Goal: Task Accomplishment & Management: Use online tool/utility

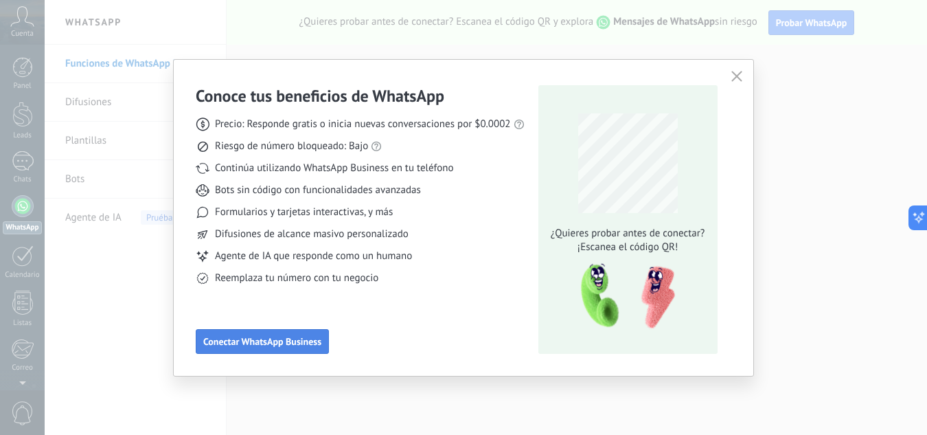
click at [285, 341] on span "Conectar WhatsApp Business" at bounding box center [262, 342] width 118 height 10
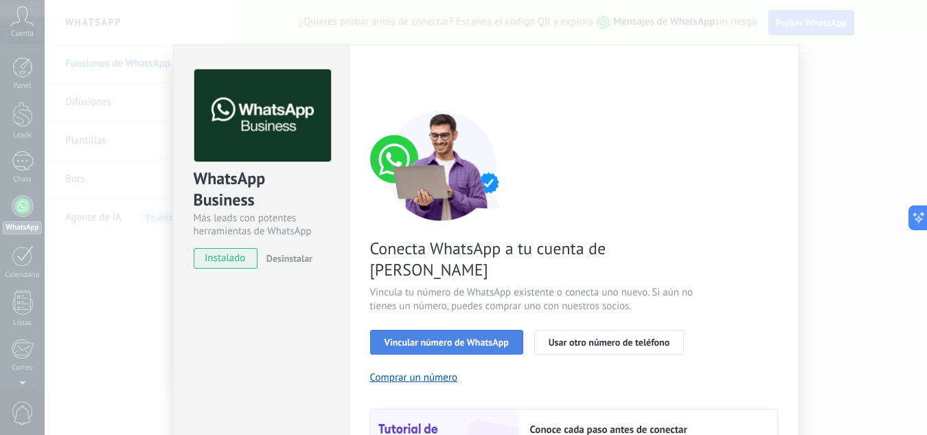
click at [426, 337] on span "Vincular número de WhatsApp" at bounding box center [447, 342] width 124 height 10
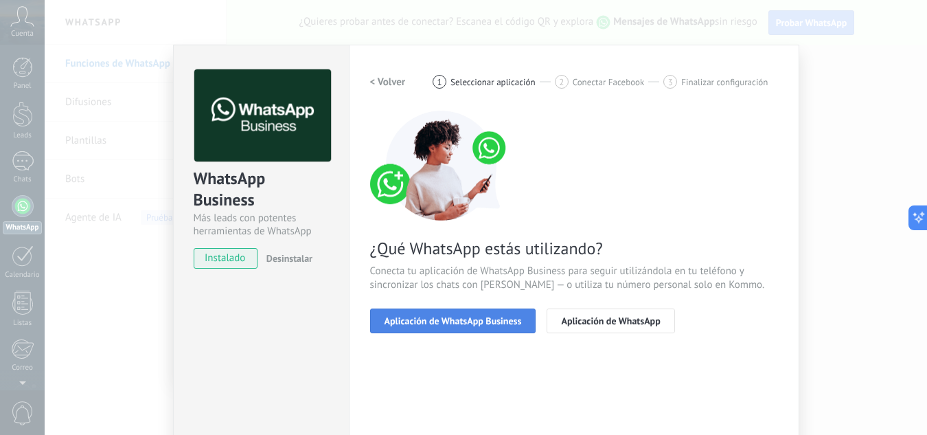
click at [490, 319] on span "Aplicación de WhatsApp Business" at bounding box center [453, 321] width 137 height 10
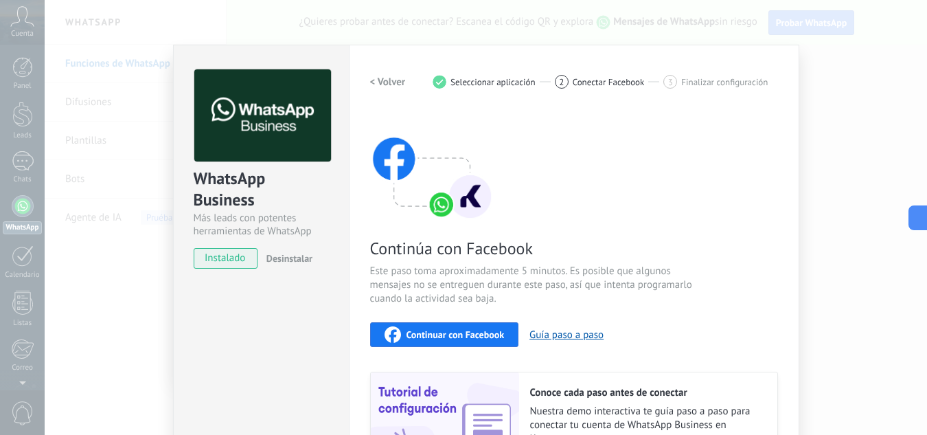
click at [216, 262] on span "instalado" at bounding box center [225, 258] width 62 height 21
drag, startPoint x: 223, startPoint y: 257, endPoint x: 225, endPoint y: 246, distance: 11.2
click at [223, 256] on span "instalado" at bounding box center [225, 258] width 62 height 21
click at [233, 195] on div "WhatsApp Business" at bounding box center [261, 190] width 135 height 44
click at [223, 255] on span "instalado" at bounding box center [225, 258] width 62 height 21
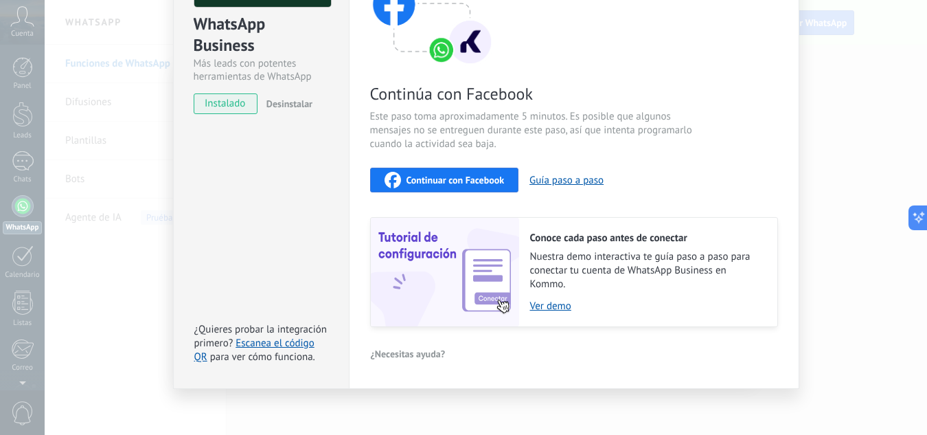
scroll to position [159, 0]
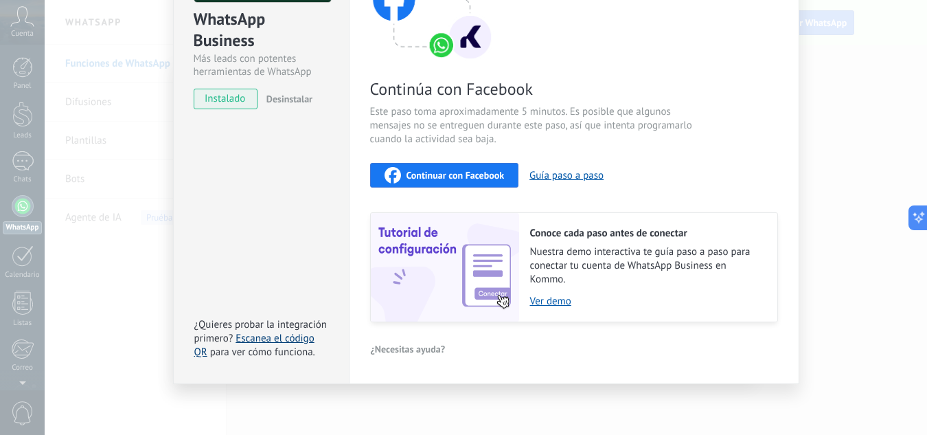
click at [259, 339] on link "Escanea el código QR" at bounding box center [254, 345] width 120 height 27
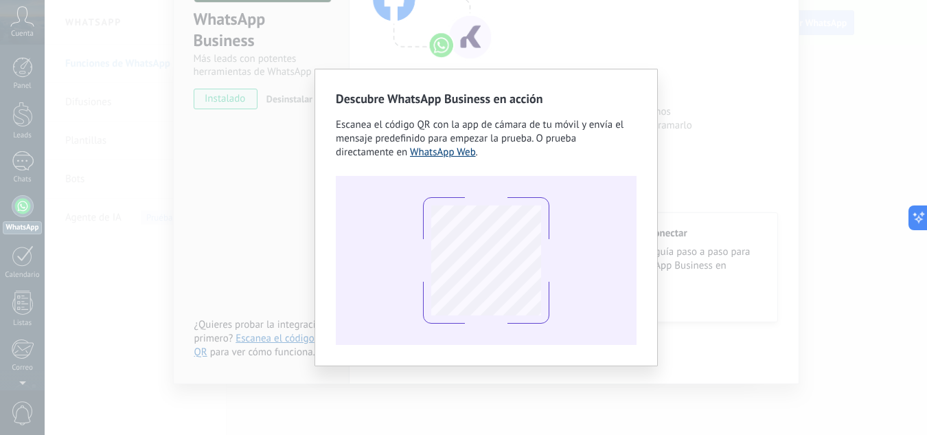
click at [455, 152] on link "WhatsApp Web" at bounding box center [443, 152] width 66 height 13
click at [718, 177] on div "Descubre WhatsApp Business en acción Escanea el código QR con la app de cámara …" at bounding box center [486, 217] width 883 height 435
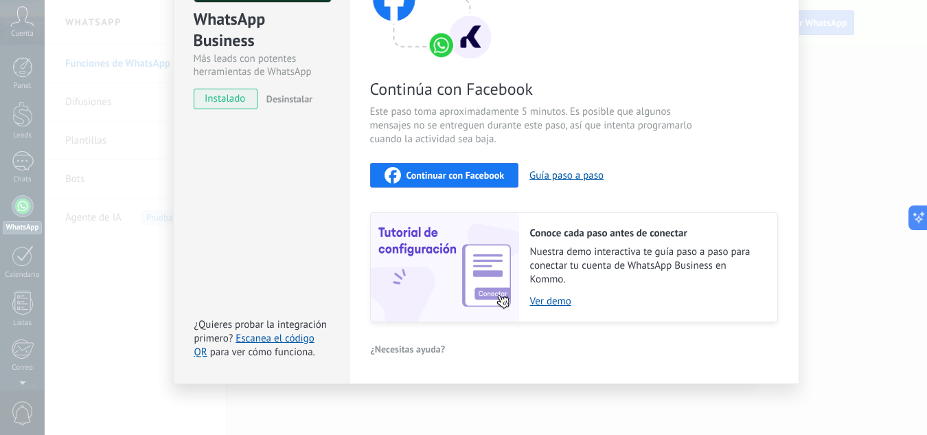
click at [211, 96] on span "instalado" at bounding box center [225, 99] width 62 height 21
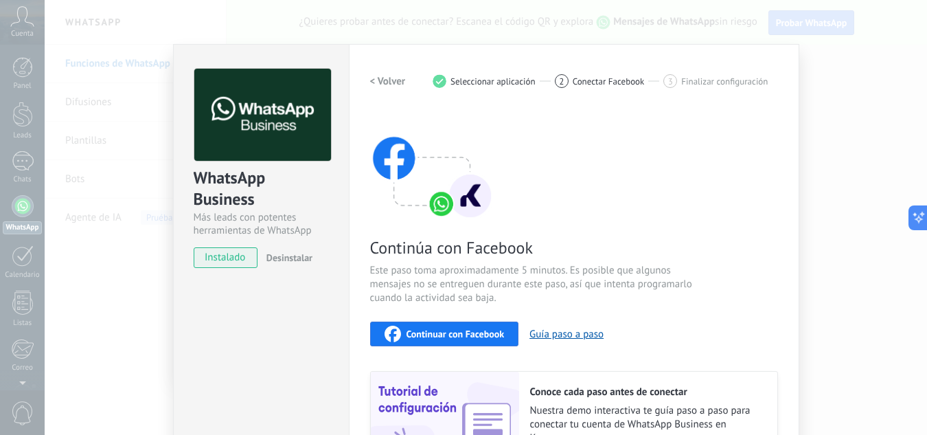
scroll to position [0, 0]
click at [389, 82] on h2 "< Volver" at bounding box center [388, 82] width 36 height 13
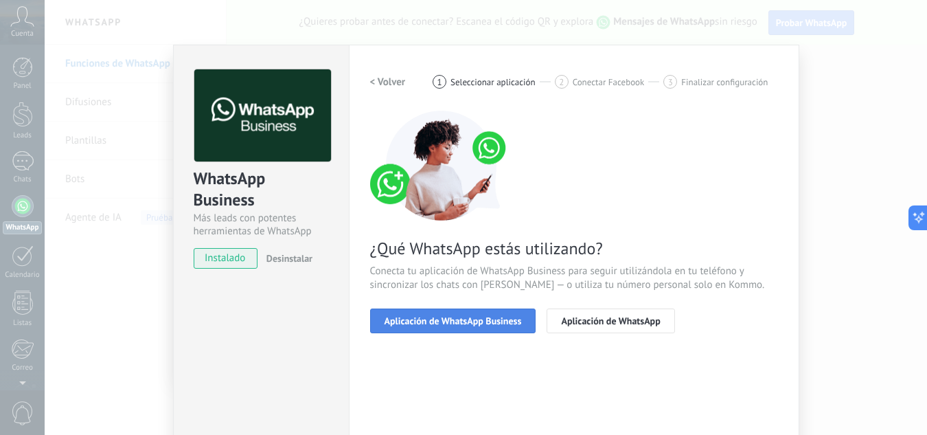
click at [485, 313] on button "Aplicación de WhatsApp Business" at bounding box center [453, 320] width 166 height 25
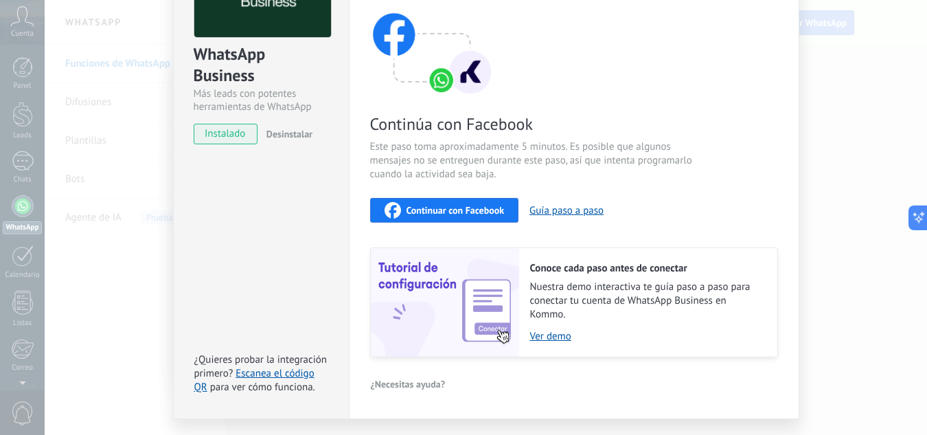
scroll to position [137, 0]
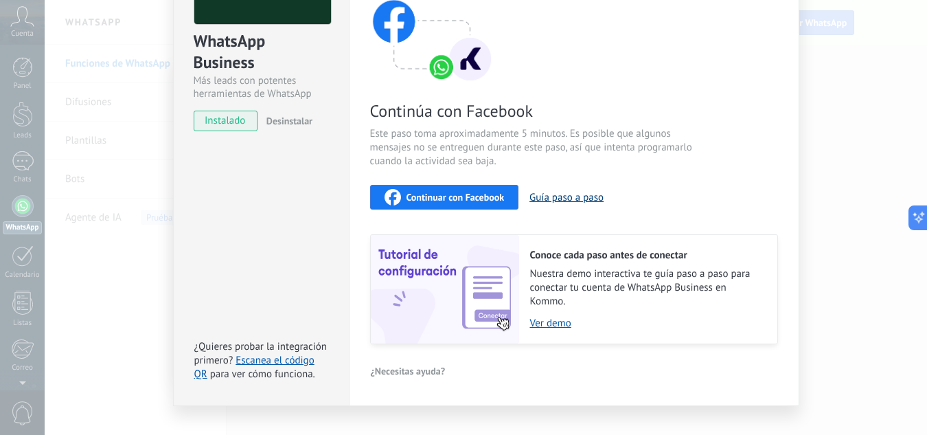
click at [565, 197] on button "Guía paso a paso" at bounding box center [567, 197] width 74 height 13
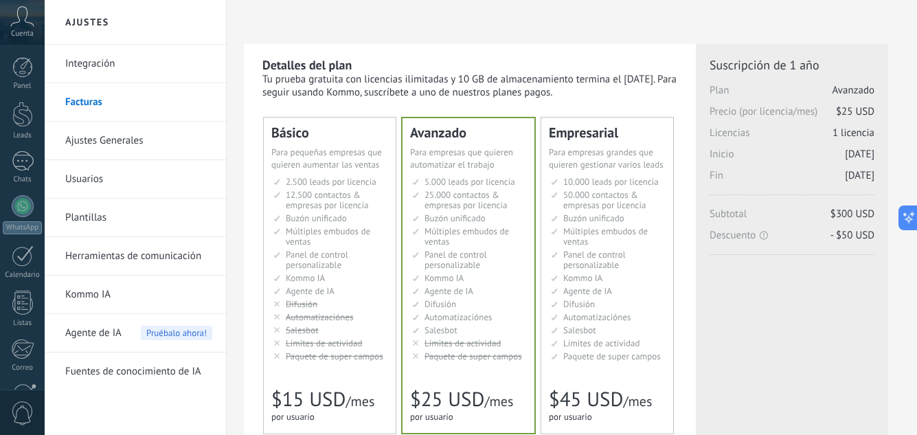
click at [102, 60] on link "Integración" at bounding box center [138, 64] width 147 height 38
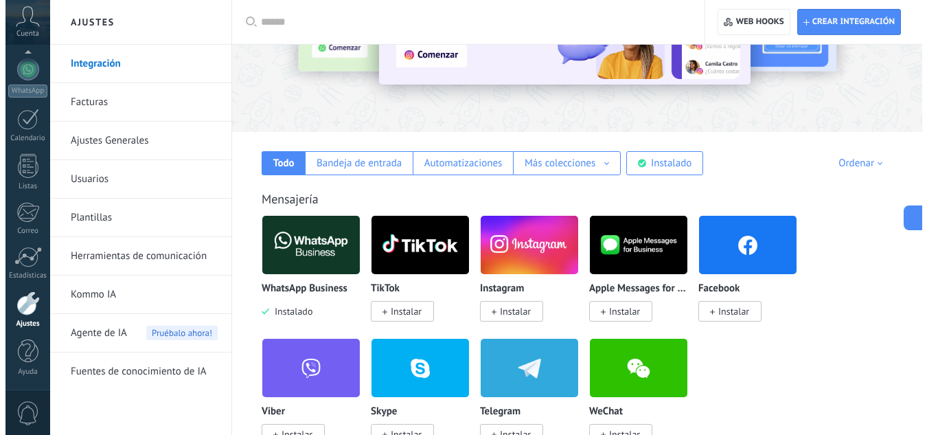
scroll to position [137, 0]
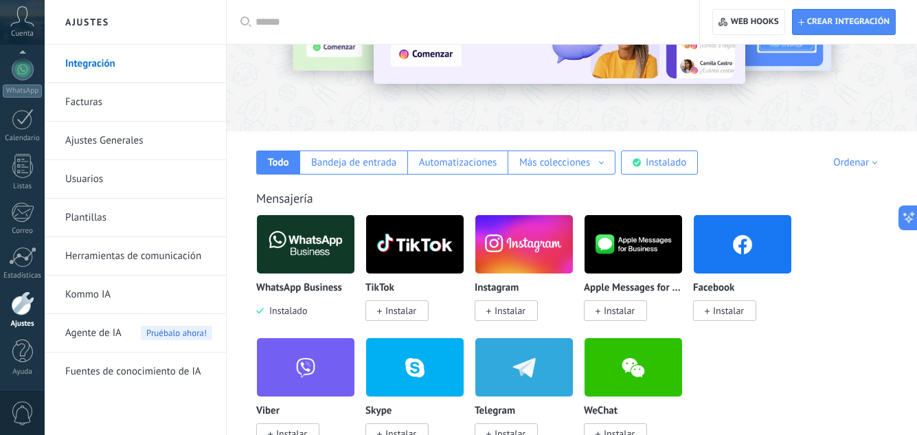
click at [538, 254] on img at bounding box center [524, 244] width 98 height 67
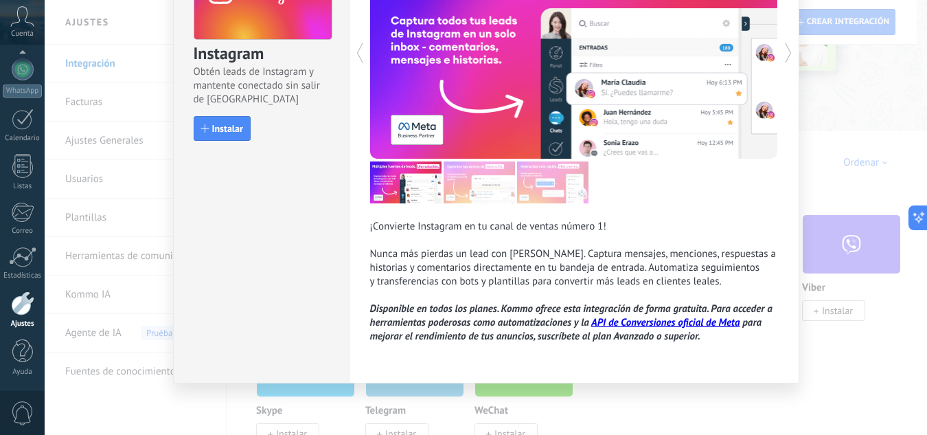
scroll to position [0, 0]
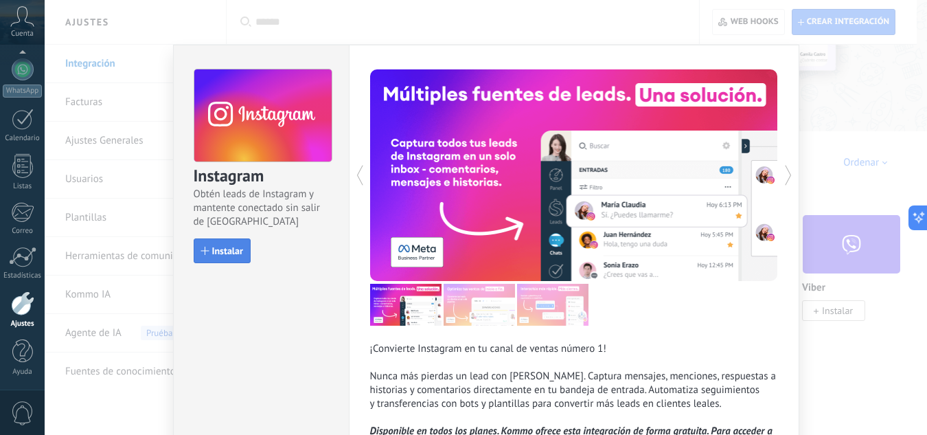
click at [228, 249] on span "Instalar" at bounding box center [227, 251] width 31 height 10
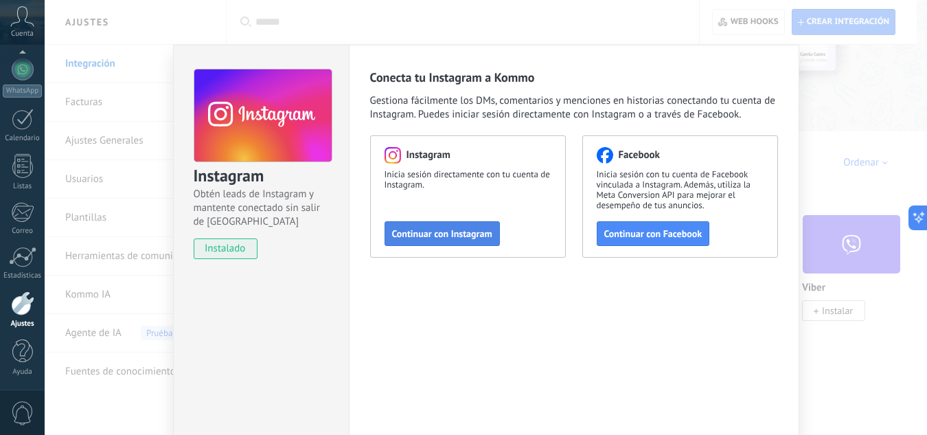
click at [448, 235] on span "Continuar con Instagram" at bounding box center [442, 234] width 100 height 10
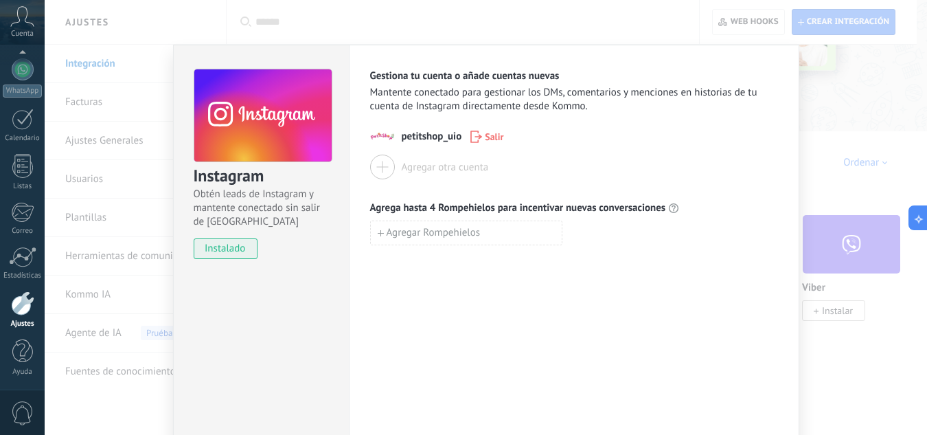
click at [380, 164] on div at bounding box center [382, 167] width 25 height 25
click at [378, 164] on div at bounding box center [382, 167] width 25 height 25
click at [405, 232] on span "Agregar Rompehielos" at bounding box center [434, 233] width 94 height 10
click at [848, 122] on div "Instagram Obtén leads de Instagram y mantente conectado sin salir de Kommo inst…" at bounding box center [486, 217] width 883 height 435
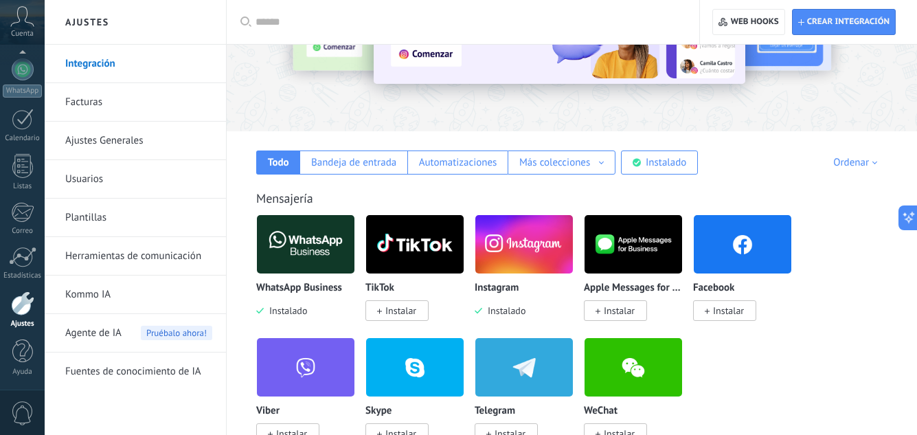
click at [415, 236] on img at bounding box center [415, 244] width 98 height 67
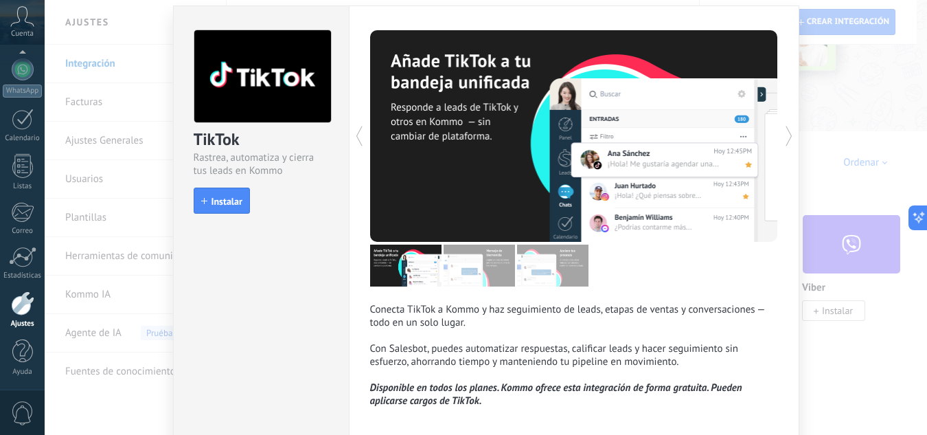
scroll to position [69, 0]
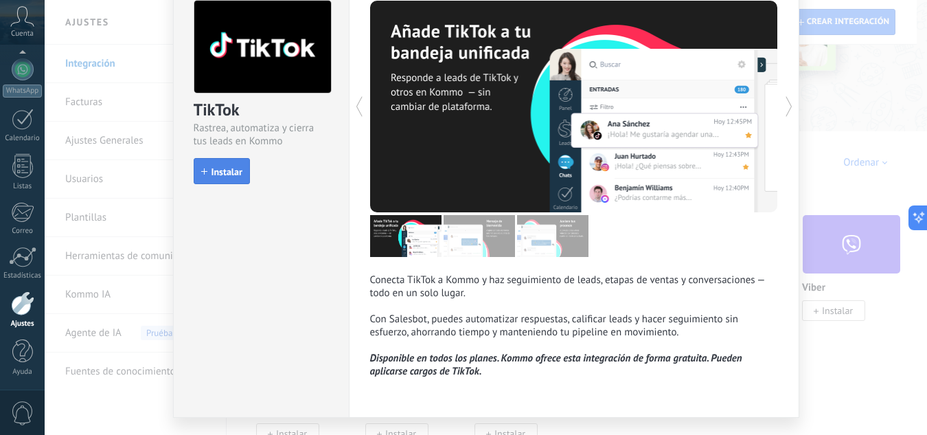
click at [229, 170] on span "Instalar" at bounding box center [227, 172] width 31 height 10
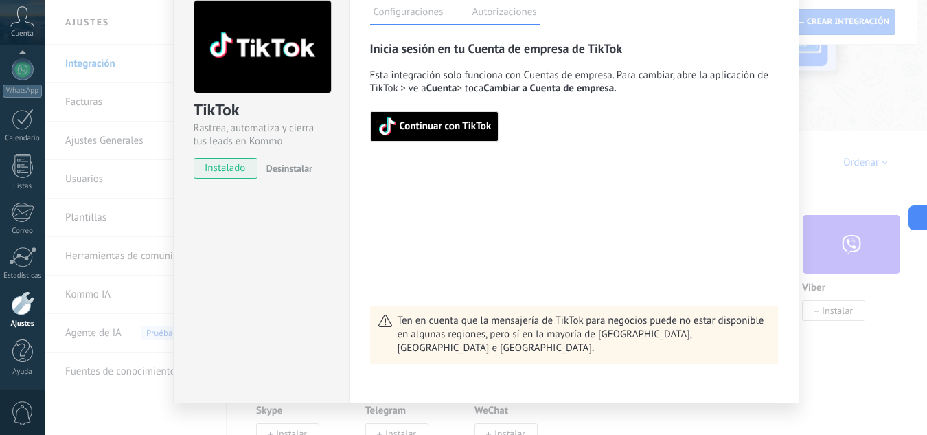
click at [431, 124] on span "Continuar con TikTok" at bounding box center [446, 127] width 92 height 10
click at [456, 122] on span "Continuar con TikTok" at bounding box center [446, 127] width 92 height 10
click at [216, 167] on span "instalado" at bounding box center [225, 168] width 62 height 21
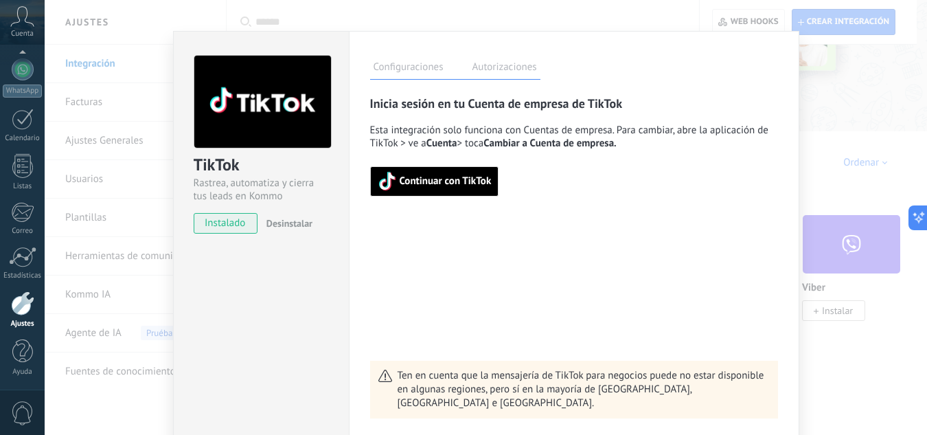
scroll to position [0, 0]
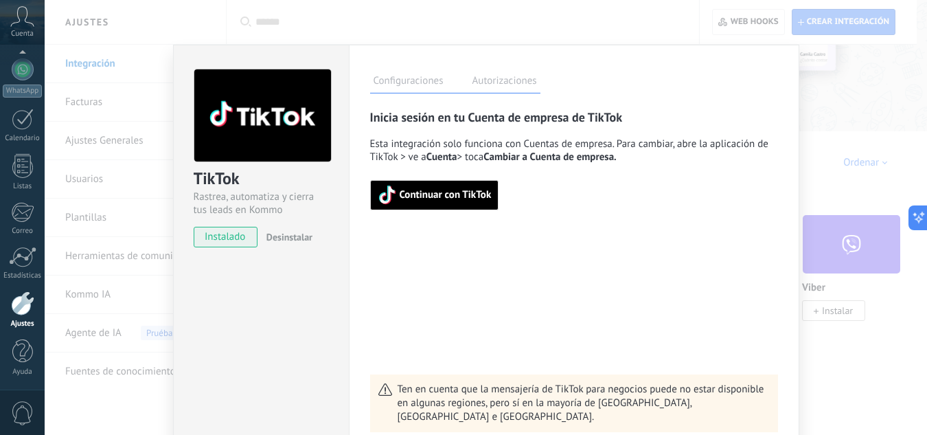
click at [500, 81] on label "Autorizaciones" at bounding box center [504, 83] width 71 height 20
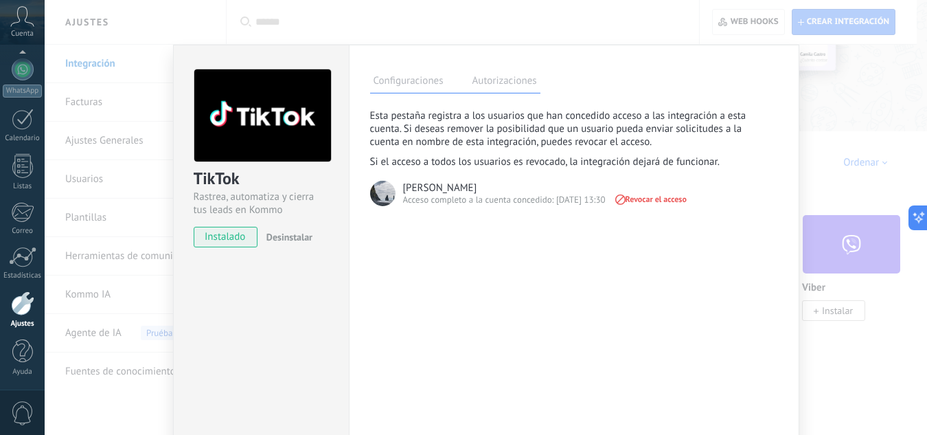
click at [400, 76] on label "Configuraciones" at bounding box center [408, 83] width 77 height 20
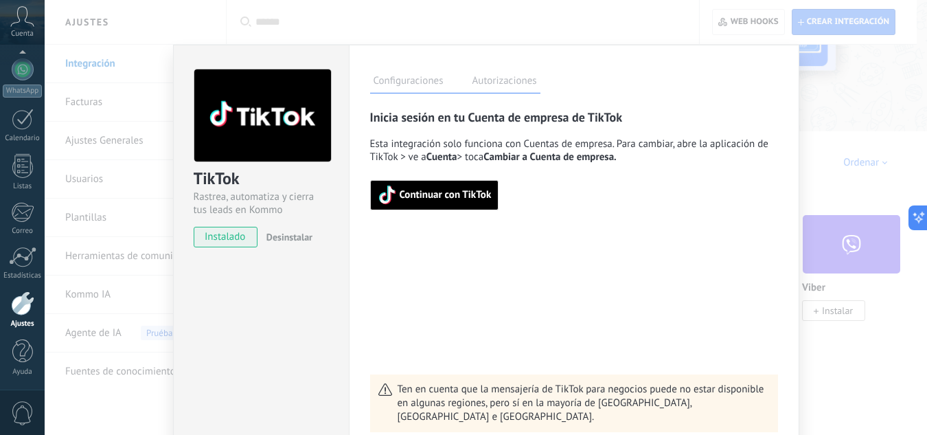
click at [427, 190] on span "Continuar con TikTok" at bounding box center [446, 195] width 92 height 10
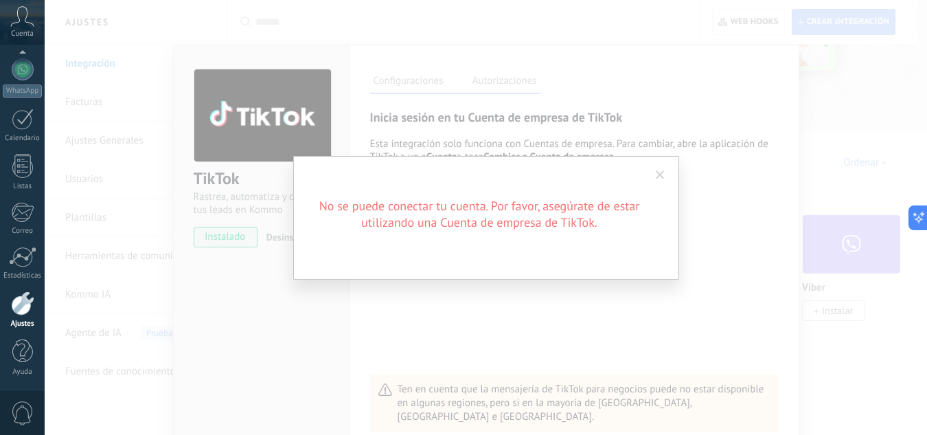
click at [663, 172] on span at bounding box center [660, 175] width 9 height 10
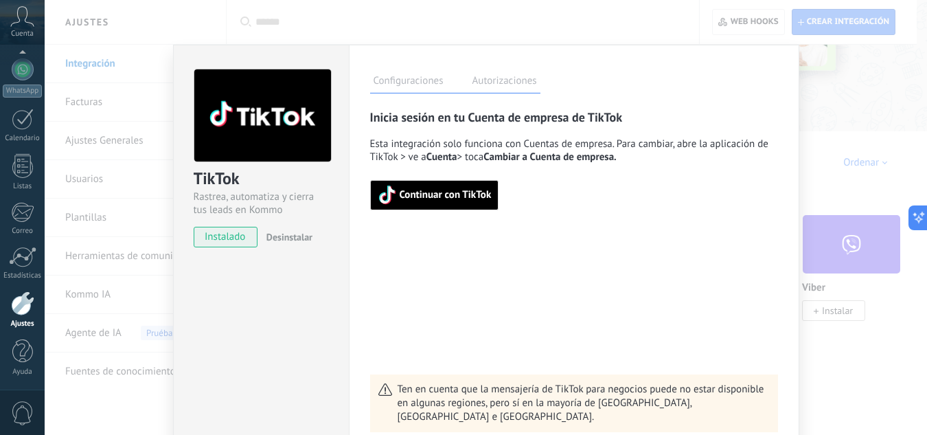
click at [445, 198] on span "Continuar con TikTok" at bounding box center [446, 195] width 92 height 10
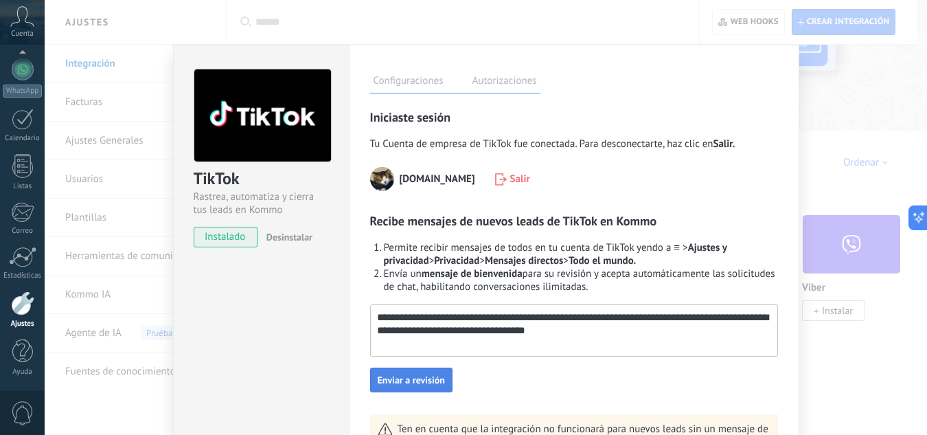
click at [407, 376] on span "Enviar a revisión" at bounding box center [411, 380] width 67 height 10
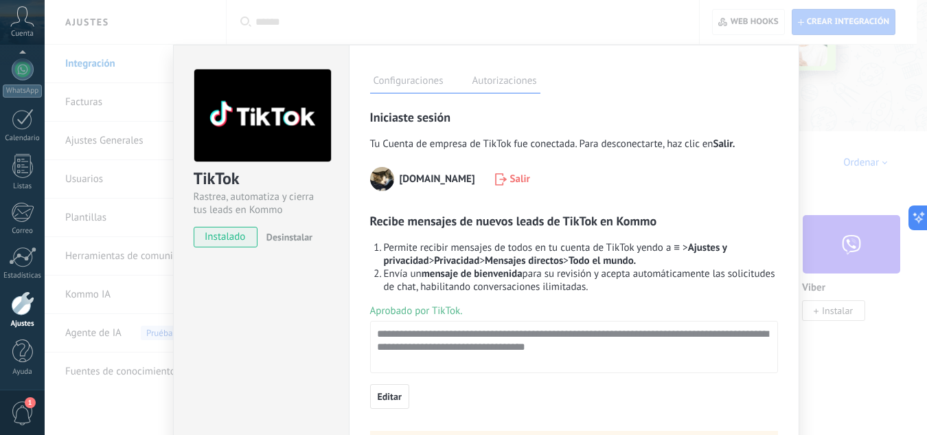
click at [101, 62] on div "TikTok Rastrea, automatiza y cierra tus leads en Kommo instalado Desinstalar Co…" at bounding box center [486, 217] width 883 height 435
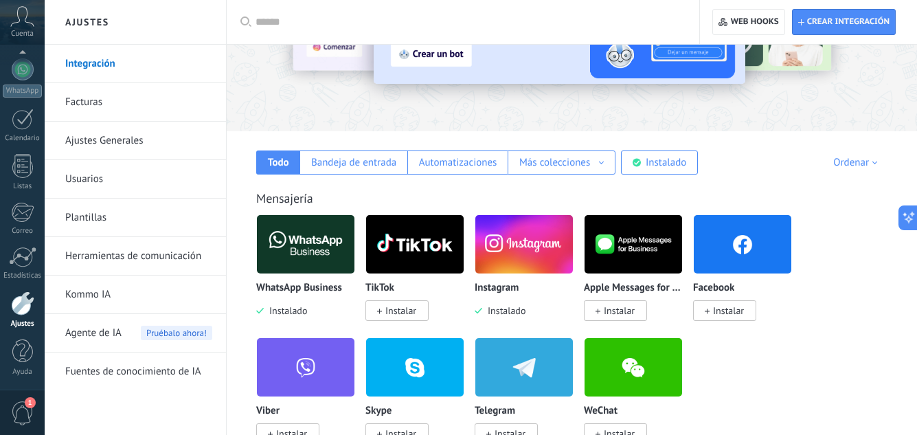
click at [308, 237] on img at bounding box center [306, 244] width 98 height 67
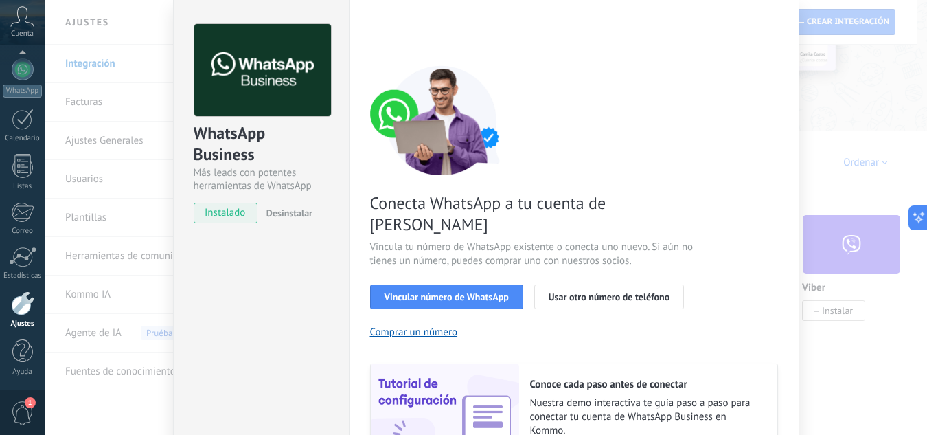
scroll to position [69, 0]
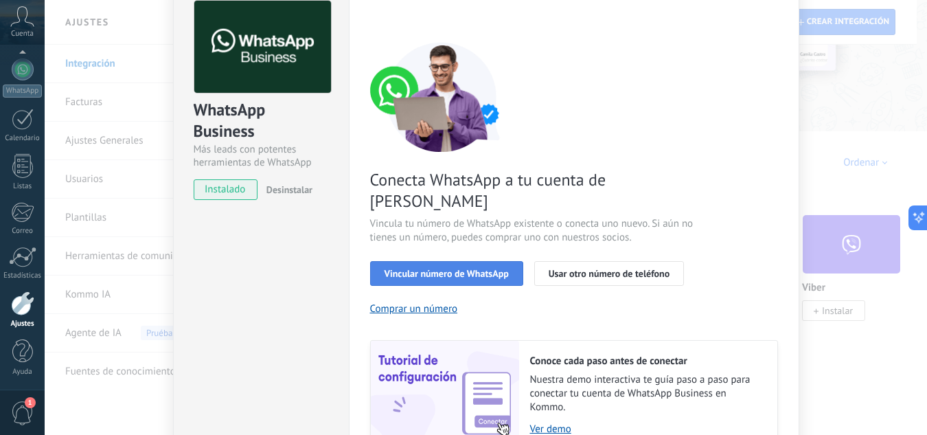
click at [464, 269] on span "Vincular número de WhatsApp" at bounding box center [447, 274] width 124 height 10
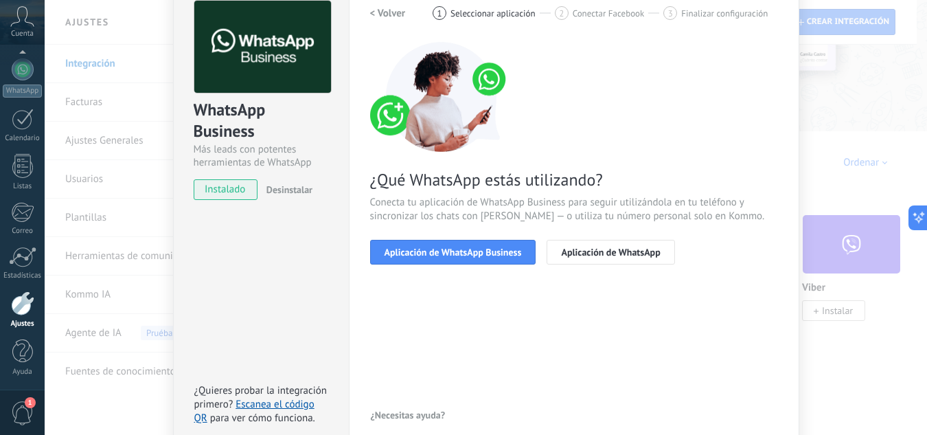
click at [464, 251] on span "Aplicación de WhatsApp Business" at bounding box center [453, 252] width 137 height 10
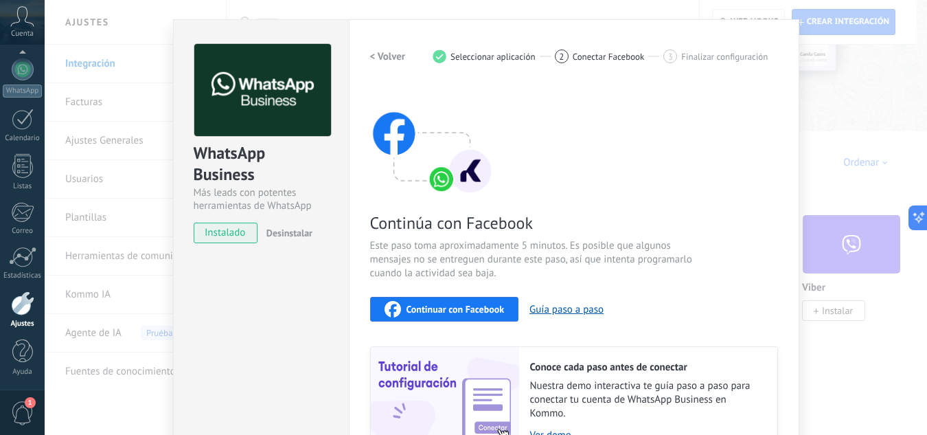
scroll to position [22, 0]
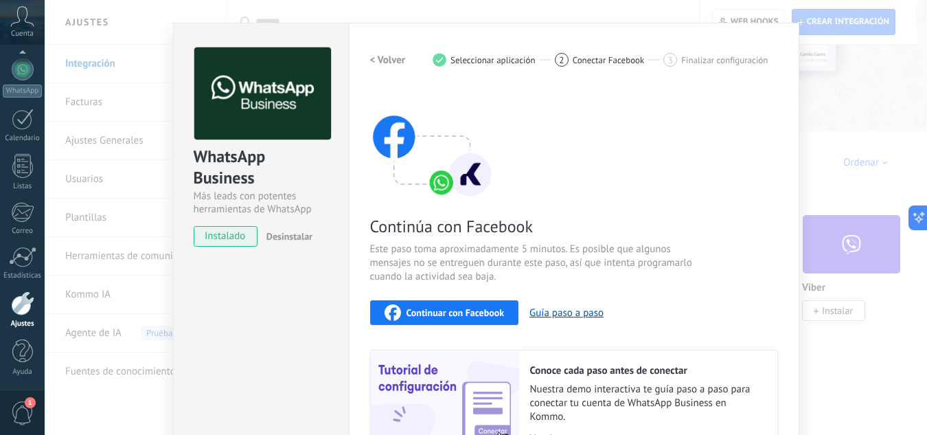
click at [448, 312] on span "Continuar con Facebook" at bounding box center [456, 313] width 98 height 10
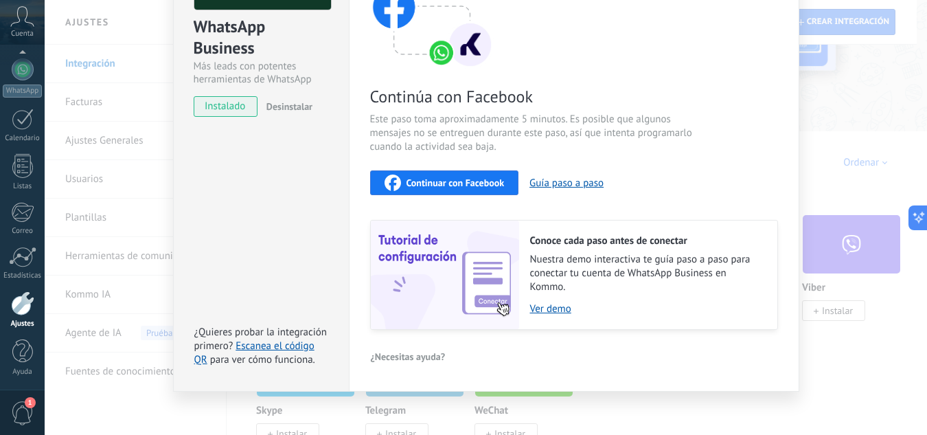
scroll to position [159, 0]
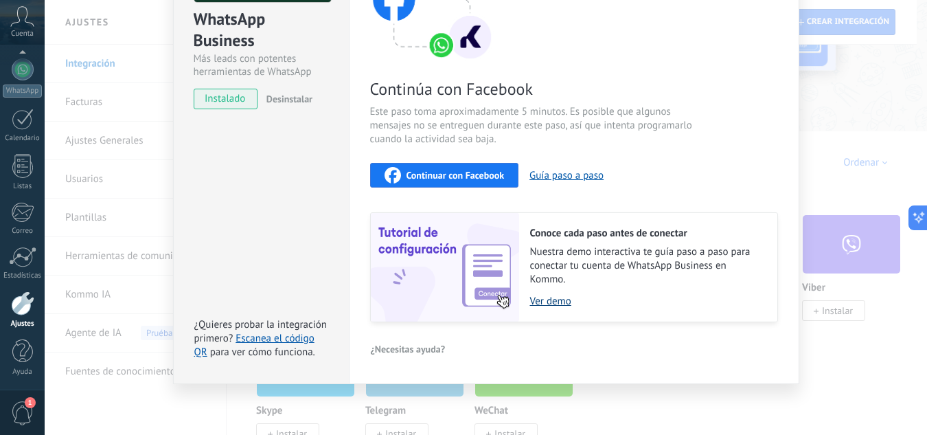
click at [544, 299] on link "Ver demo" at bounding box center [647, 301] width 234 height 13
